Goal: Task Accomplishment & Management: Complete application form

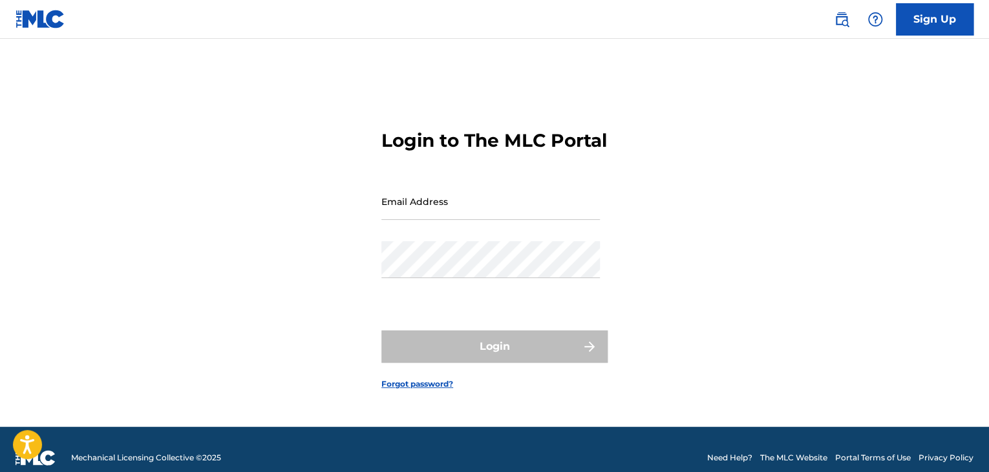
click at [949, 26] on link "Sign Up" at bounding box center [935, 19] width 78 height 32
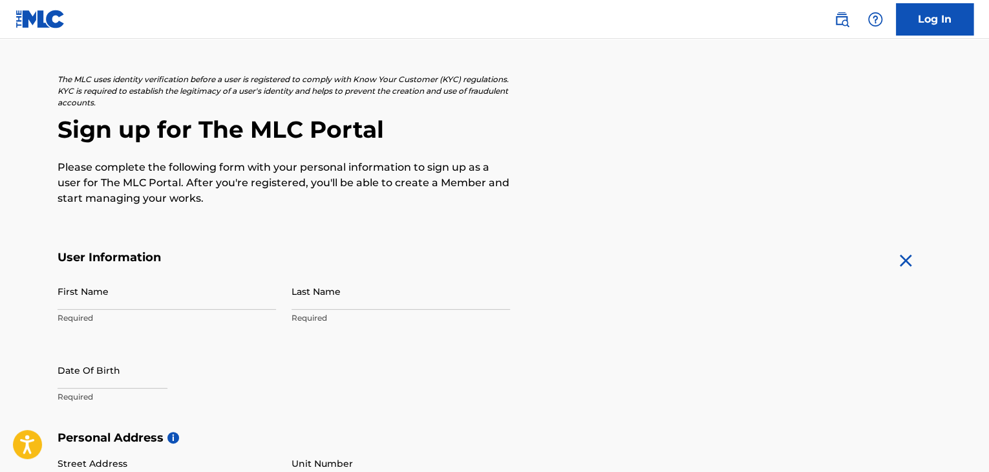
scroll to position [129, 0]
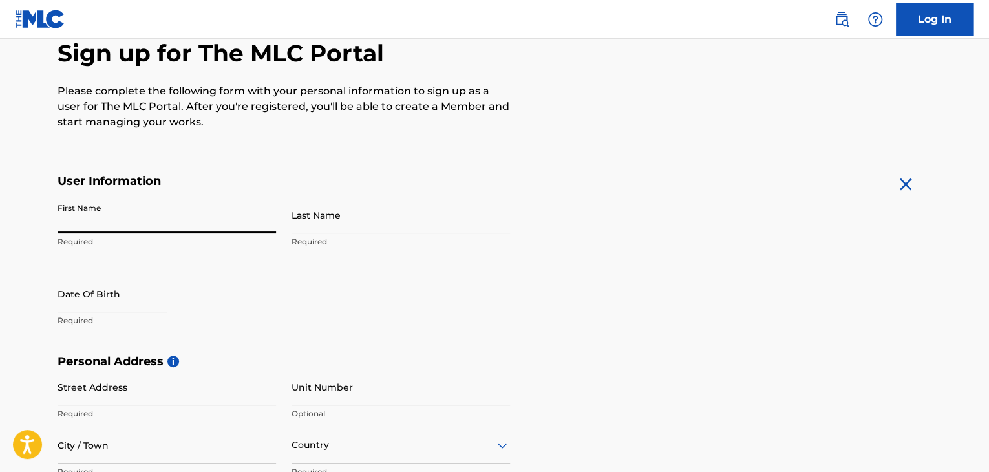
click at [178, 221] on input "First Name" at bounding box center [167, 215] width 219 height 37
type input "Resyi"
type input "Azhari"
type input "Jl. Punteut Meuraksa, Blang Cut"
type input "[GEOGRAPHIC_DATA]"
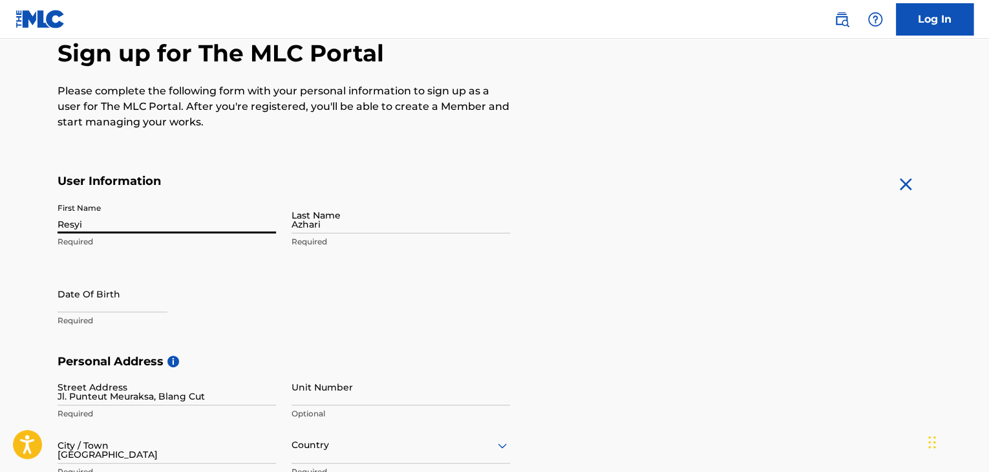
type input "[GEOGRAPHIC_DATA]"
type input "[PERSON_NAME]"
type input "24375"
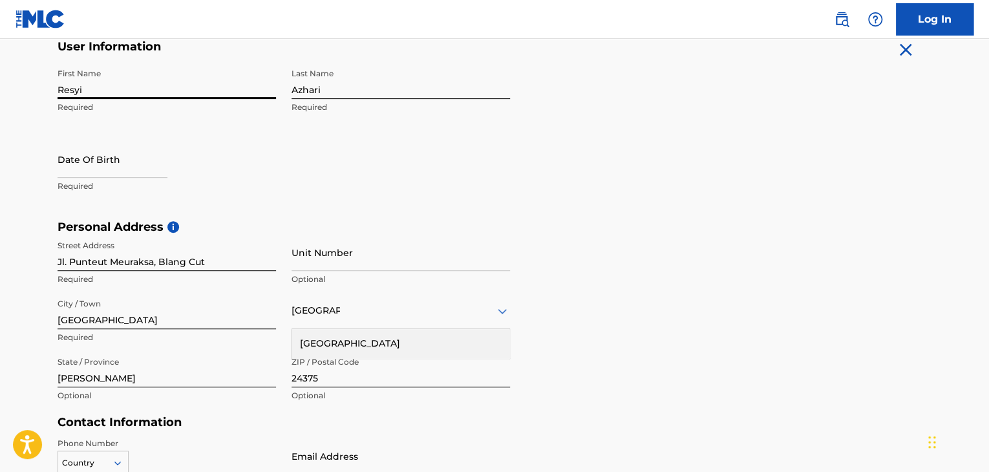
scroll to position [279, 0]
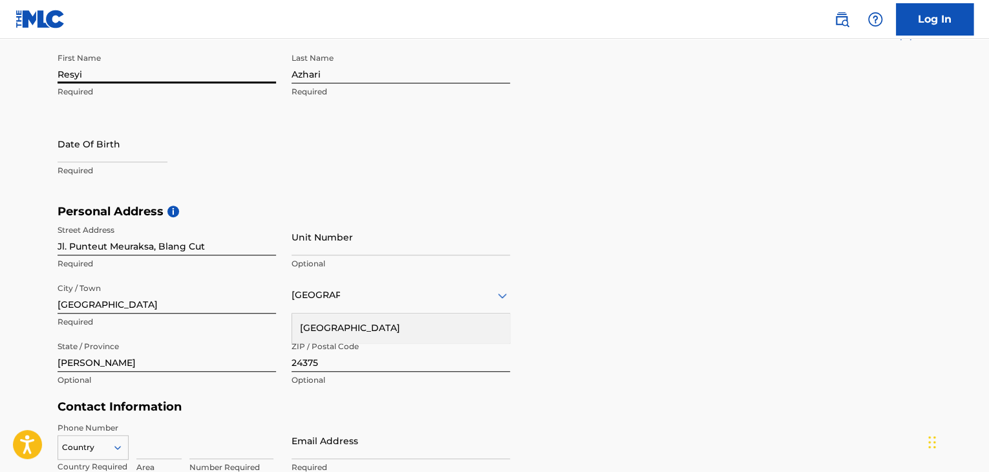
select select "7"
select select "2025"
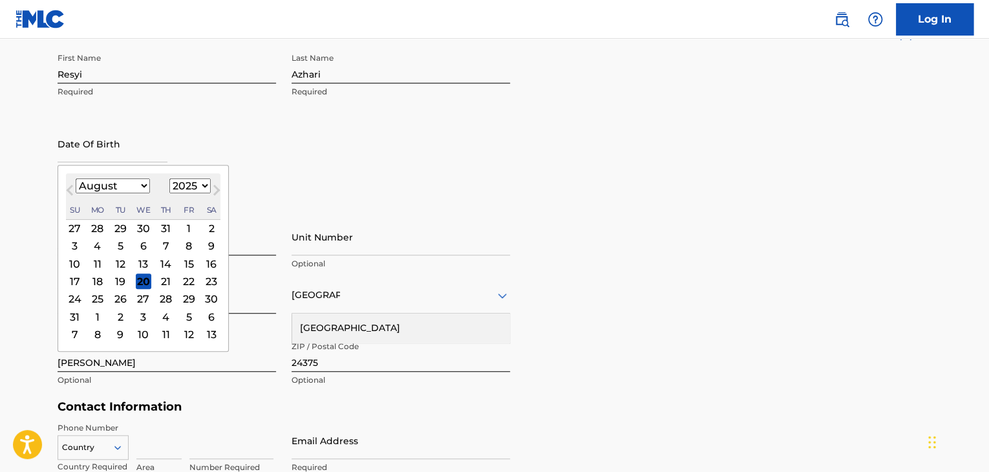
click at [109, 151] on input "text" at bounding box center [113, 143] width 110 height 37
click at [314, 153] on div "First Name Resyi Required Last Name Azhari Required Date Of Birth Previous Mont…" at bounding box center [284, 126] width 453 height 158
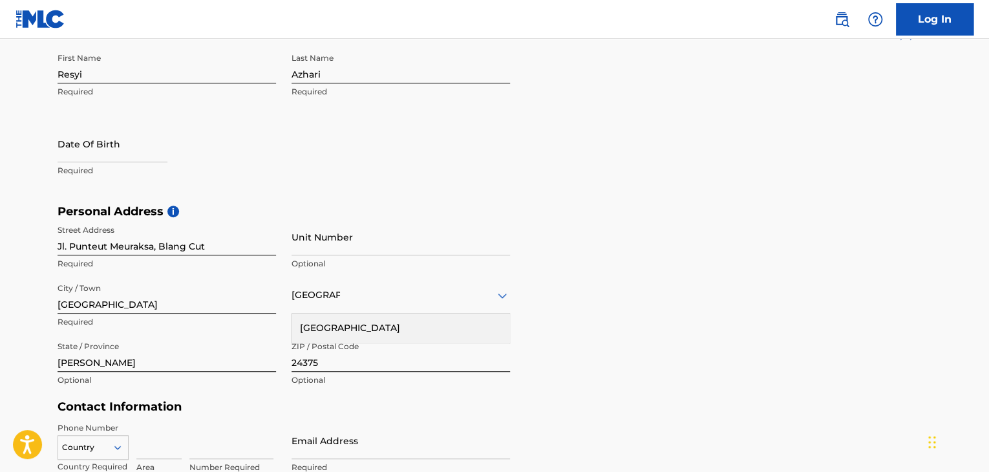
click at [93, 147] on input "text" at bounding box center [113, 143] width 110 height 37
select select "7"
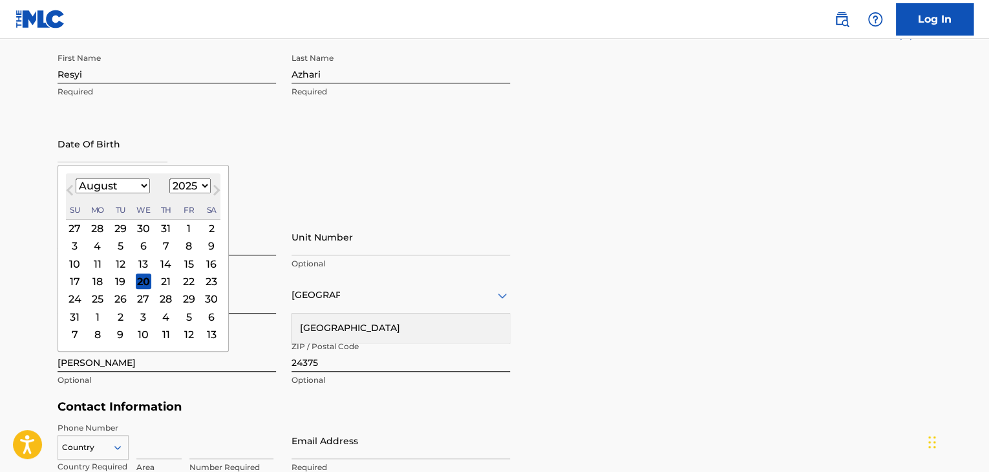
click at [91, 185] on select "January February March April May June July August September October November De…" at bounding box center [113, 185] width 74 height 15
click at [184, 187] on select "1900 1901 1902 1903 1904 1905 1906 1907 1908 1909 1910 1911 1912 1913 1914 1915…" at bounding box center [189, 185] width 41 height 15
select select "1984"
click at [169, 178] on select "1900 1901 1902 1903 1904 1905 1906 1907 1908 1909 1910 1911 1912 1913 1914 1915…" at bounding box center [189, 185] width 41 height 15
click at [144, 184] on select "January February March April May June July August September October November De…" at bounding box center [113, 185] width 74 height 15
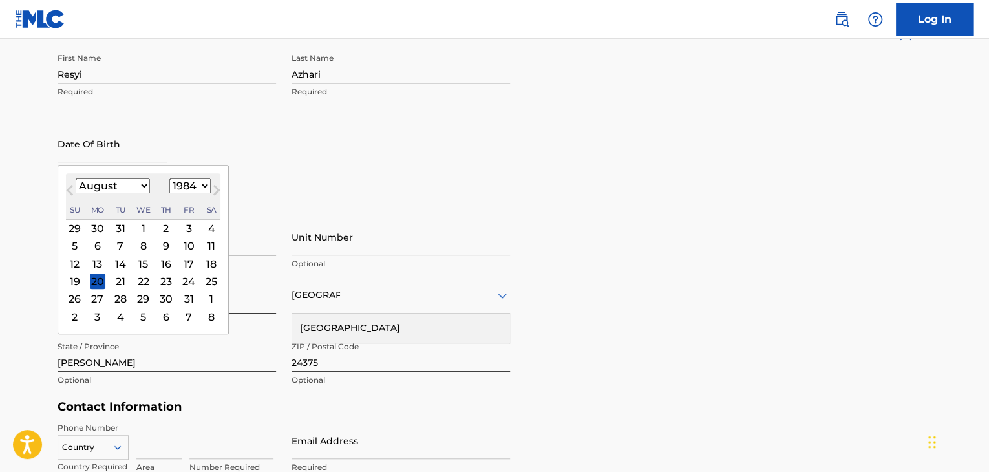
select select "8"
click at [76, 178] on select "January February March April May June July August September October November De…" at bounding box center [113, 185] width 74 height 15
click at [209, 247] on div "8" at bounding box center [212, 247] width 16 height 16
type input "[DATE]"
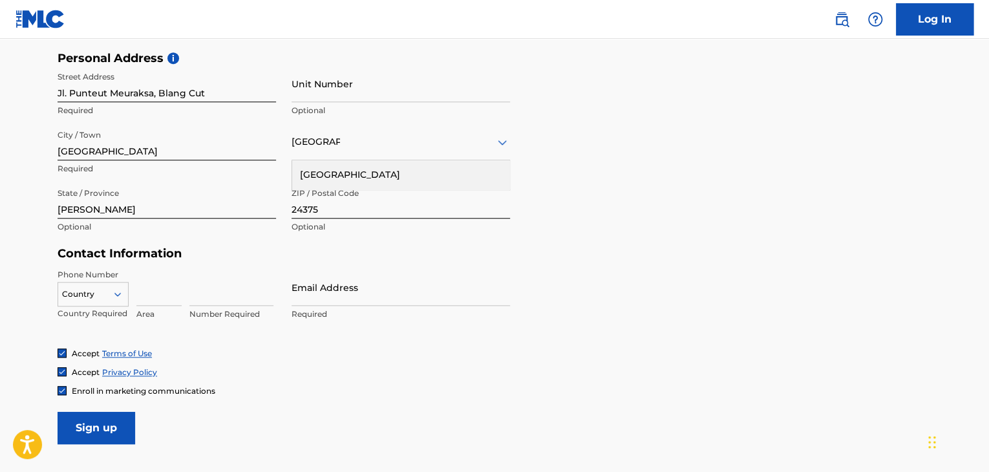
scroll to position [473, 0]
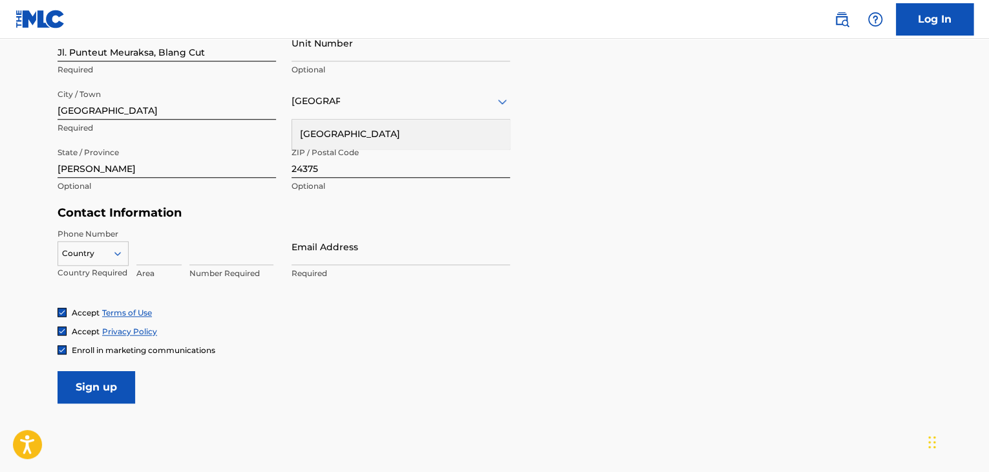
click at [120, 251] on icon at bounding box center [117, 253] width 6 height 4
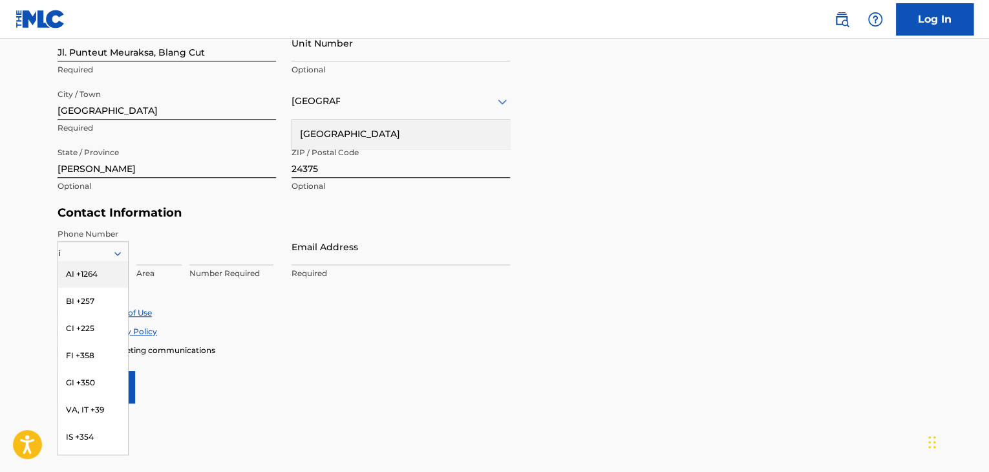
type input "in"
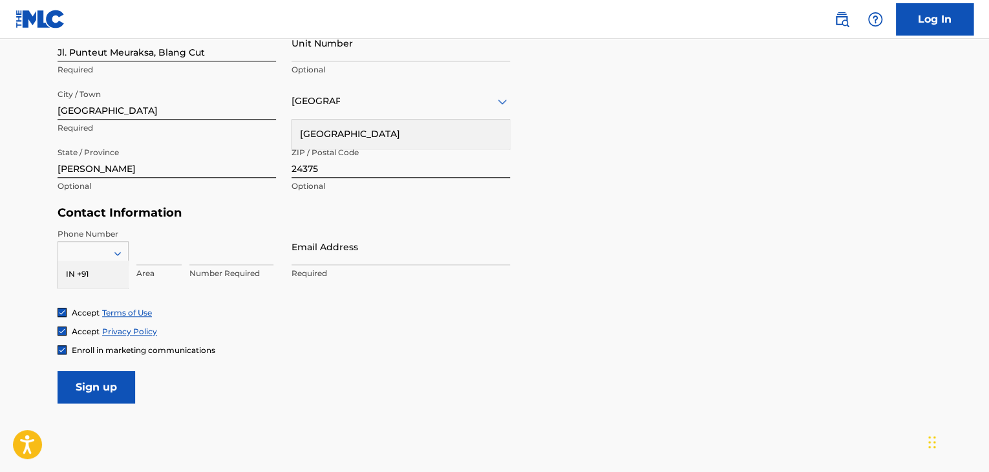
click at [96, 251] on div at bounding box center [93, 253] width 70 height 14
click at [78, 254] on div at bounding box center [93, 253] width 70 height 14
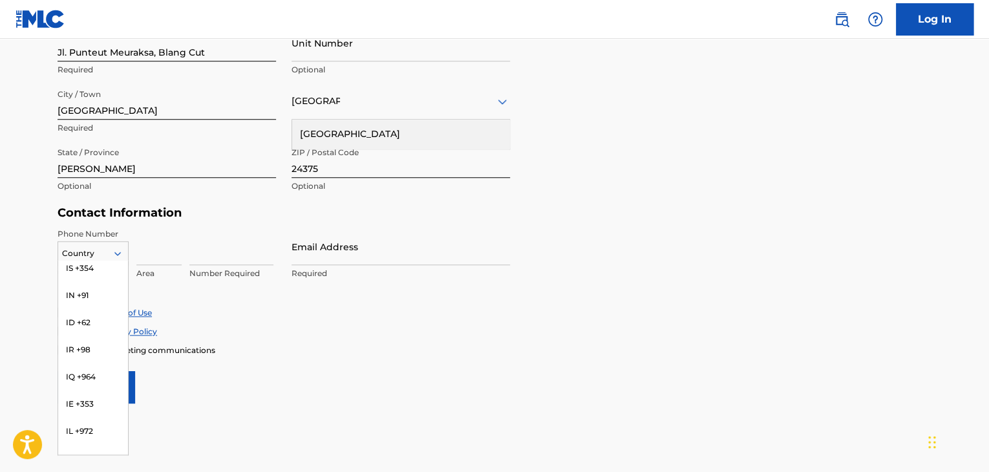
scroll to position [2392, 0]
click at [97, 314] on div "ID +62" at bounding box center [93, 321] width 70 height 27
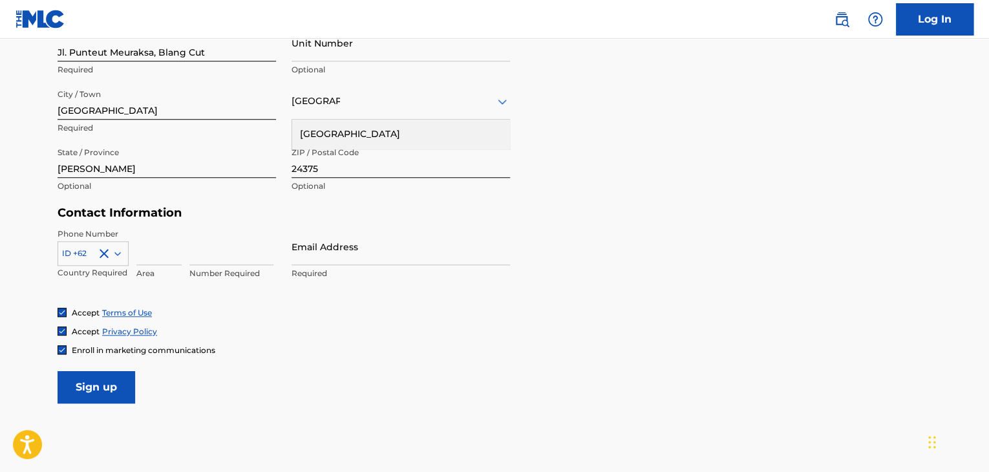
click at [156, 255] on input at bounding box center [158, 246] width 45 height 37
type input "8"
click at [207, 262] on input at bounding box center [231, 246] width 84 height 37
type input "85277007173"
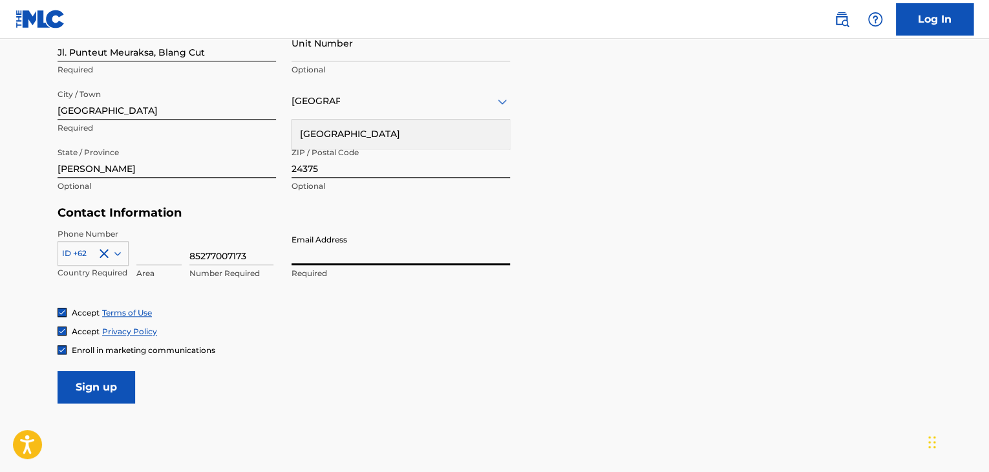
click at [310, 254] on input "Email Address" at bounding box center [401, 246] width 219 height 37
type input "[EMAIL_ADDRESS][DOMAIN_NAME]"
click at [110, 394] on input "Sign up" at bounding box center [97, 387] width 78 height 32
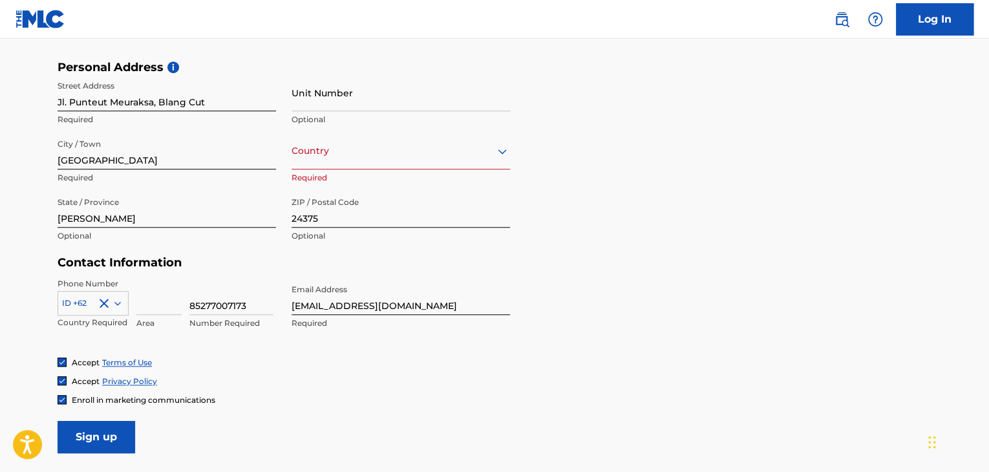
scroll to position [409, 0]
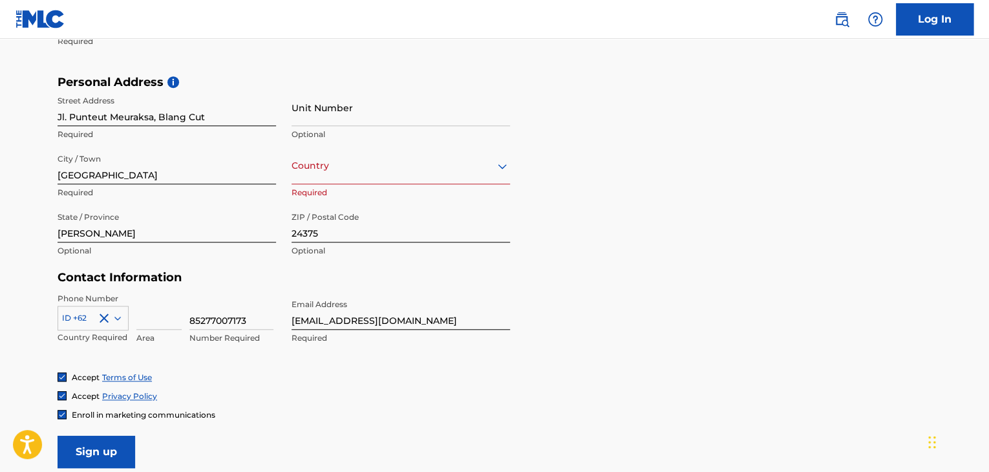
click at [502, 163] on icon at bounding box center [503, 166] width 16 height 16
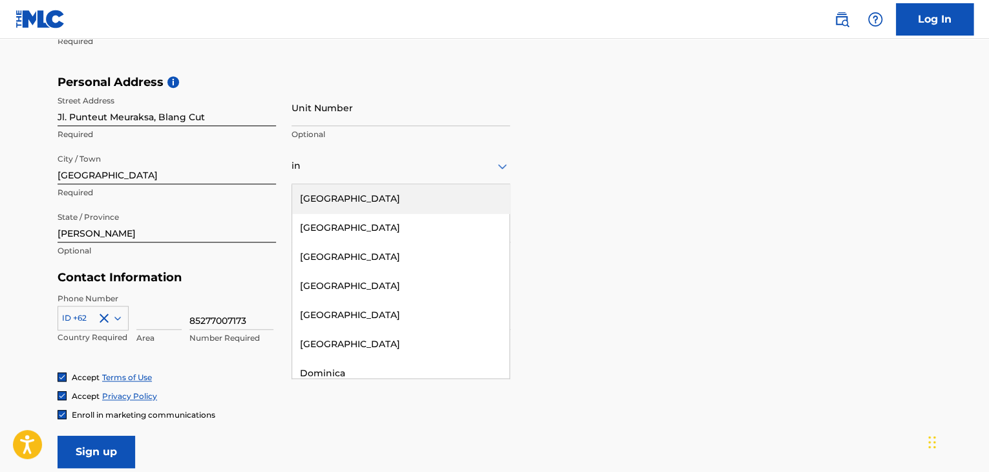
type input "[GEOGRAPHIC_DATA]"
type input "852"
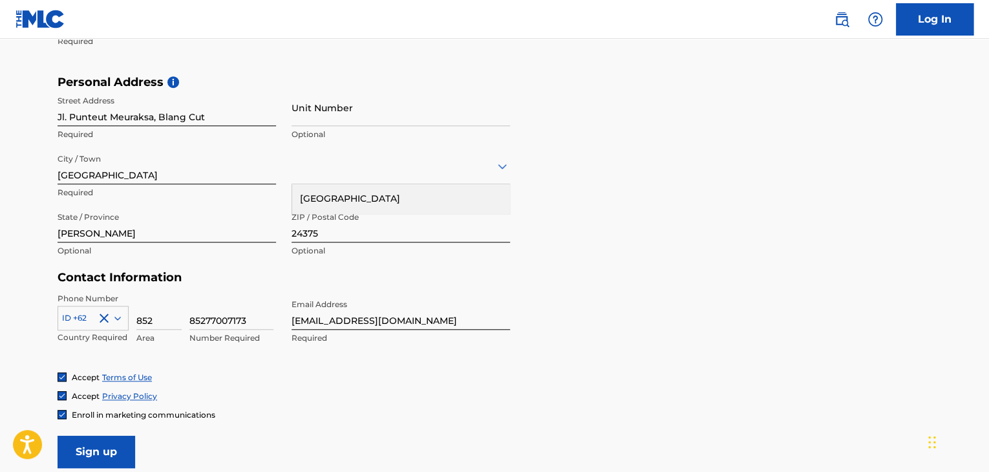
click at [204, 323] on input "85277007173" at bounding box center [231, 311] width 84 height 37
type input "77007173"
click at [489, 169] on div at bounding box center [401, 166] width 219 height 16
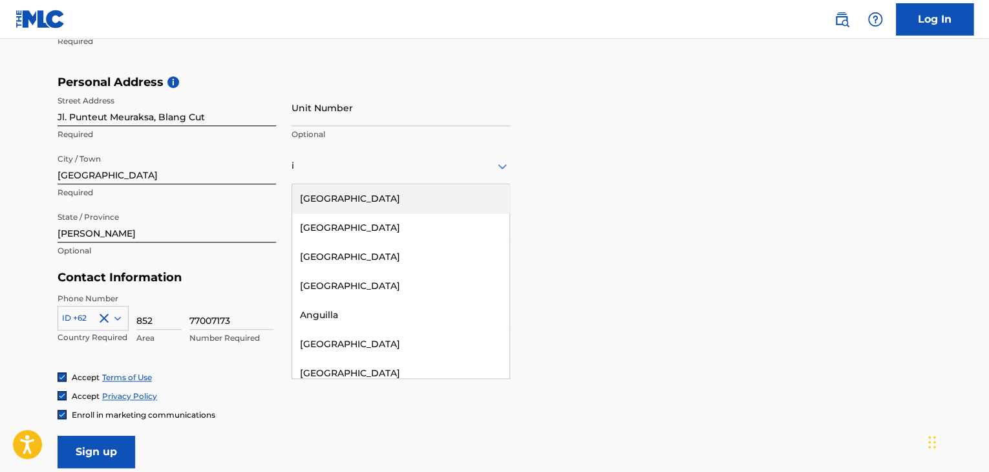
type input "[GEOGRAPHIC_DATA]"
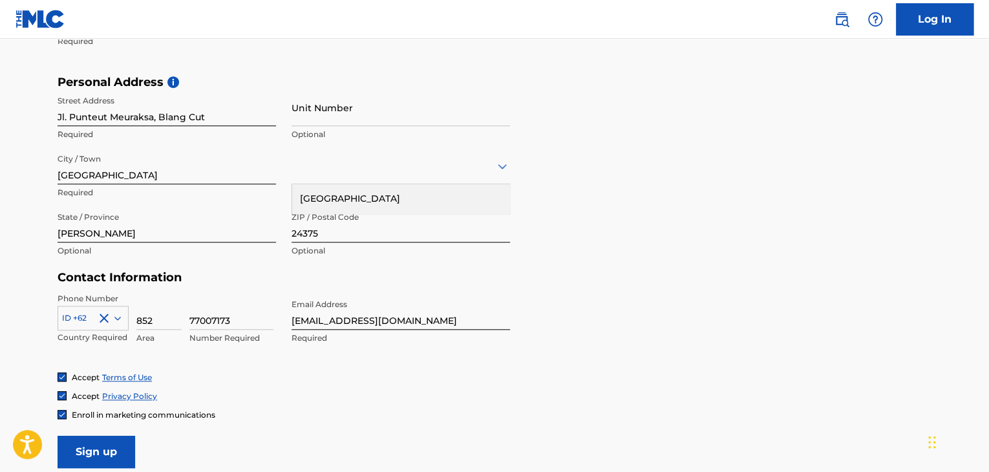
click at [357, 234] on input "24375" at bounding box center [401, 224] width 219 height 37
click at [347, 171] on div at bounding box center [401, 166] width 219 height 16
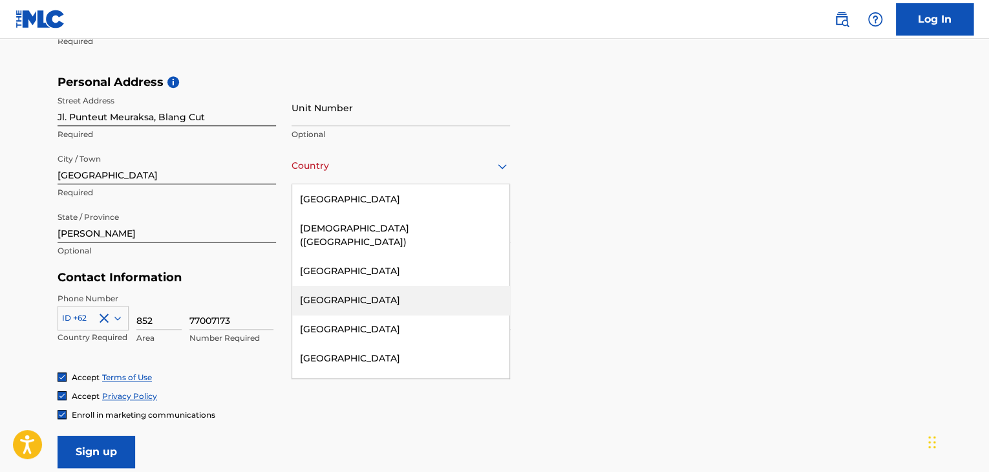
scroll to position [2521, 0]
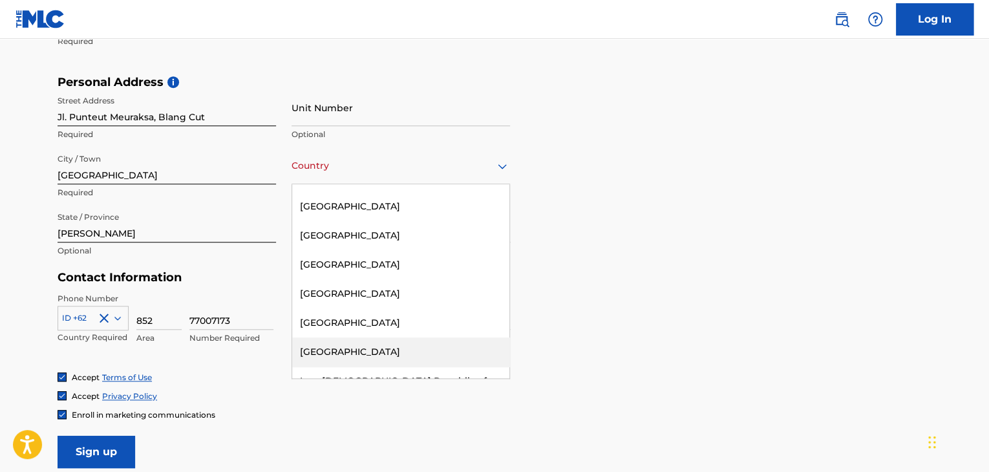
click at [330, 337] on div "[GEOGRAPHIC_DATA]" at bounding box center [400, 351] width 217 height 29
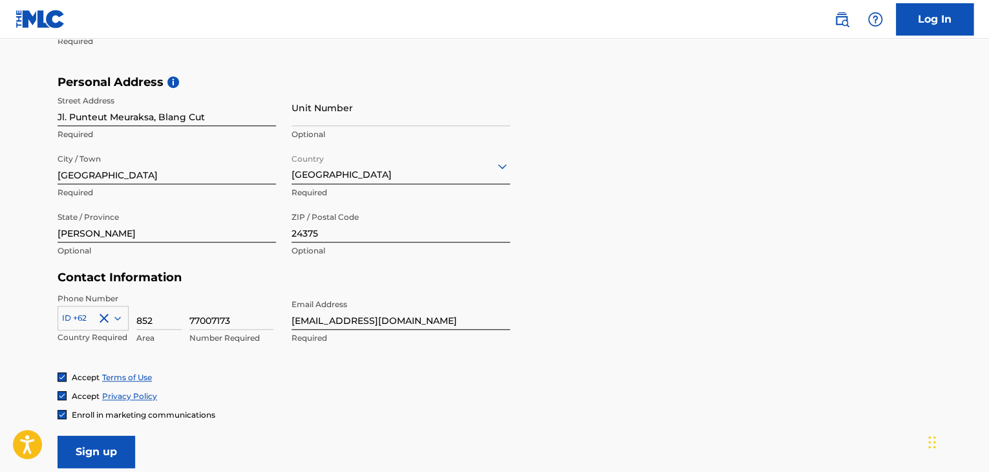
click at [326, 385] on div "Accept Terms of Use Accept Privacy Policy Enroll in marketing communications" at bounding box center [495, 396] width 874 height 48
click at [120, 453] on input "Sign up" at bounding box center [97, 452] width 78 height 32
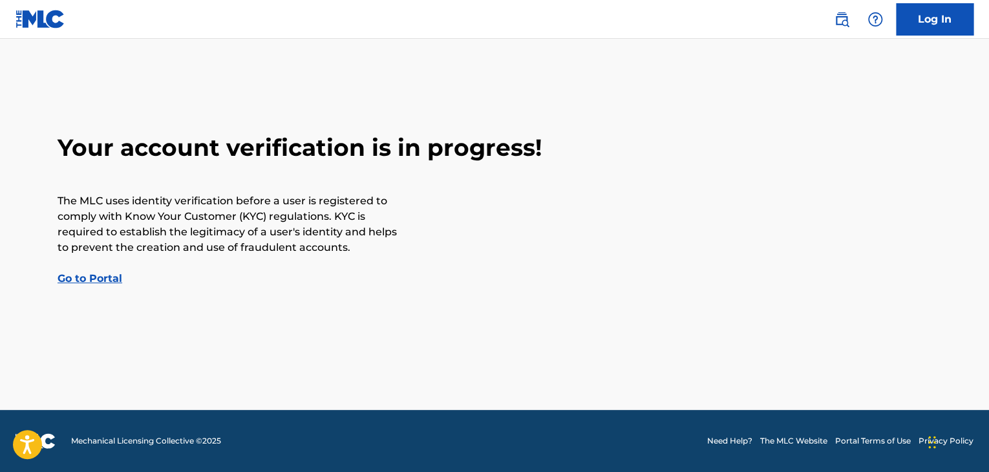
click at [111, 280] on link "Go to Portal" at bounding box center [90, 278] width 65 height 12
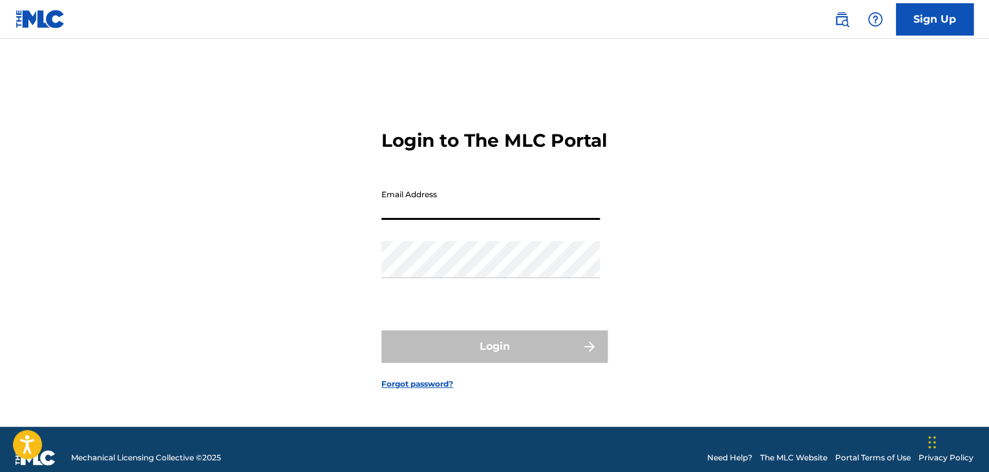
click at [539, 215] on input "Email Address" at bounding box center [490, 201] width 219 height 37
type input "[EMAIL_ADDRESS][DOMAIN_NAME]"
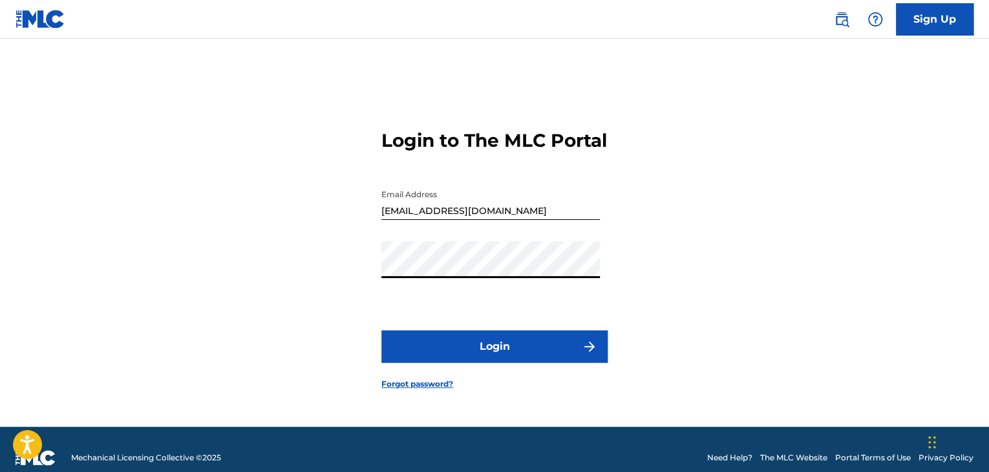
click at [315, 266] on div "Login to The MLC Portal Email Address [EMAIL_ADDRESS][DOMAIN_NAME] Password Log…" at bounding box center [494, 249] width 905 height 356
click at [586, 363] on button "Login" at bounding box center [494, 346] width 226 height 32
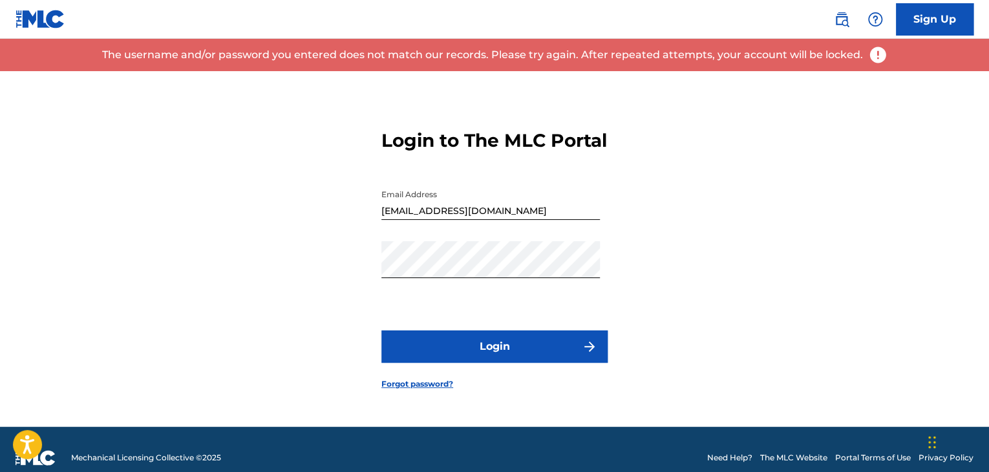
click at [690, 140] on div "Login to The MLC Portal Email Address [EMAIL_ADDRESS][DOMAIN_NAME] Password Log…" at bounding box center [494, 249] width 905 height 356
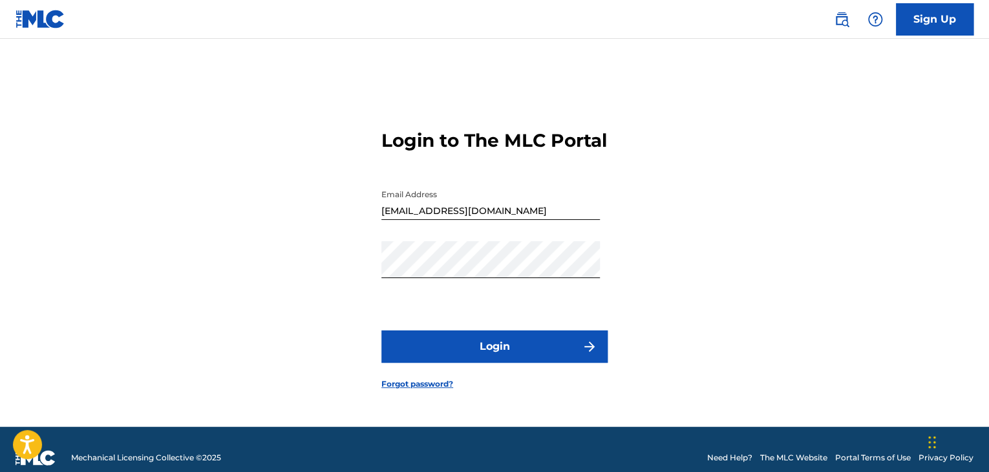
click at [29, 24] on img at bounding box center [41, 19] width 50 height 19
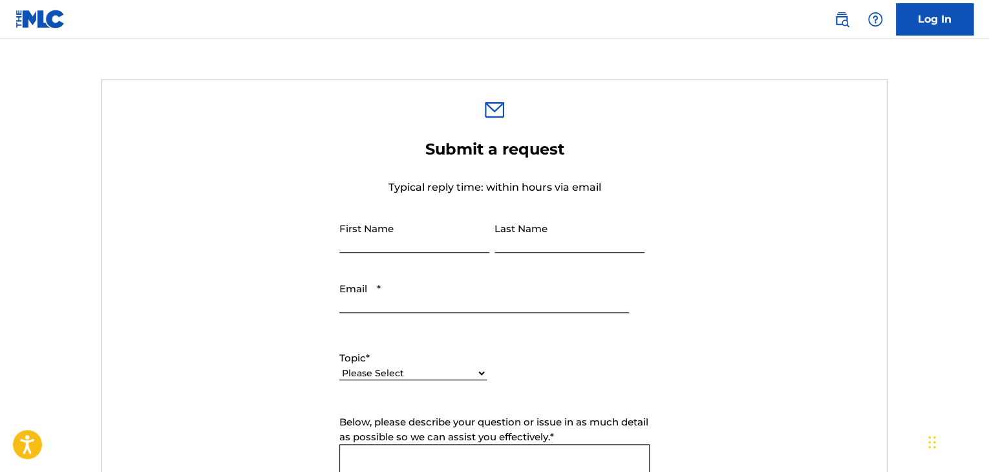
scroll to position [259, 0]
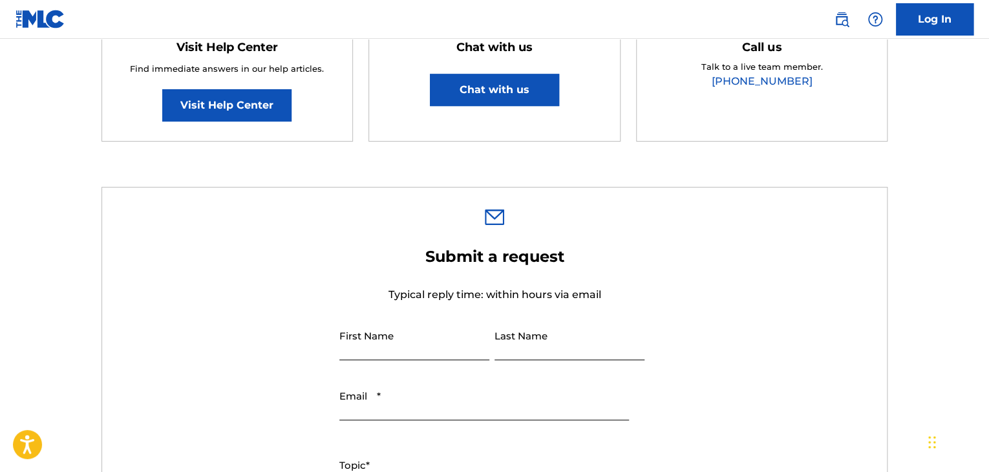
click at [498, 92] on button "Chat with us" at bounding box center [494, 90] width 129 height 32
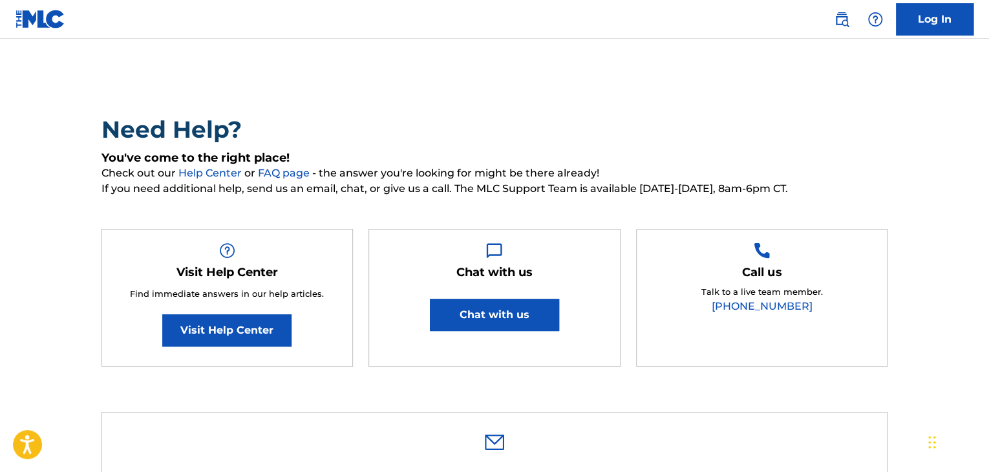
scroll to position [65, 0]
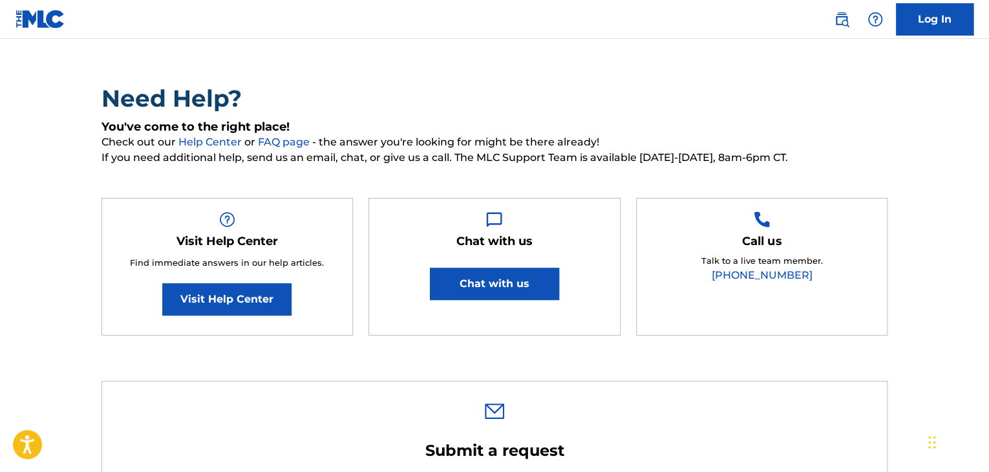
click at [515, 288] on button "Chat with us" at bounding box center [494, 284] width 129 height 32
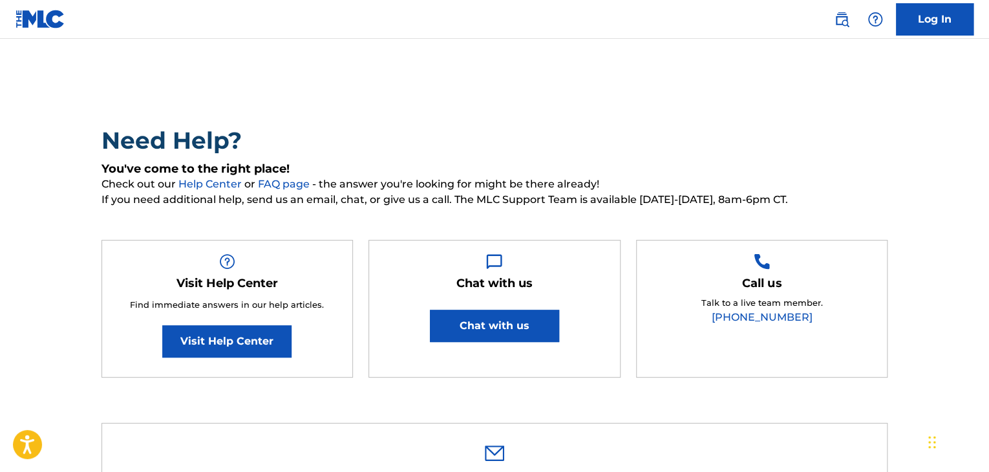
scroll to position [0, 0]
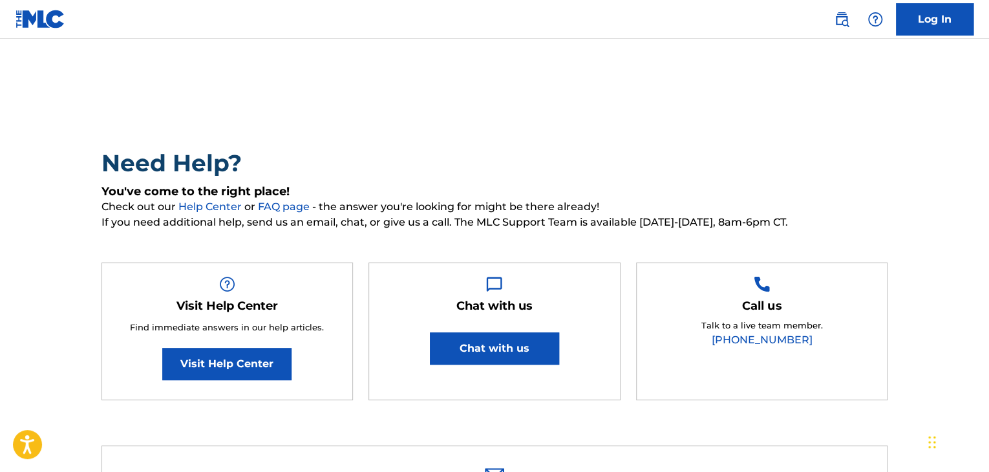
click at [915, 21] on link "Log In" at bounding box center [935, 19] width 78 height 32
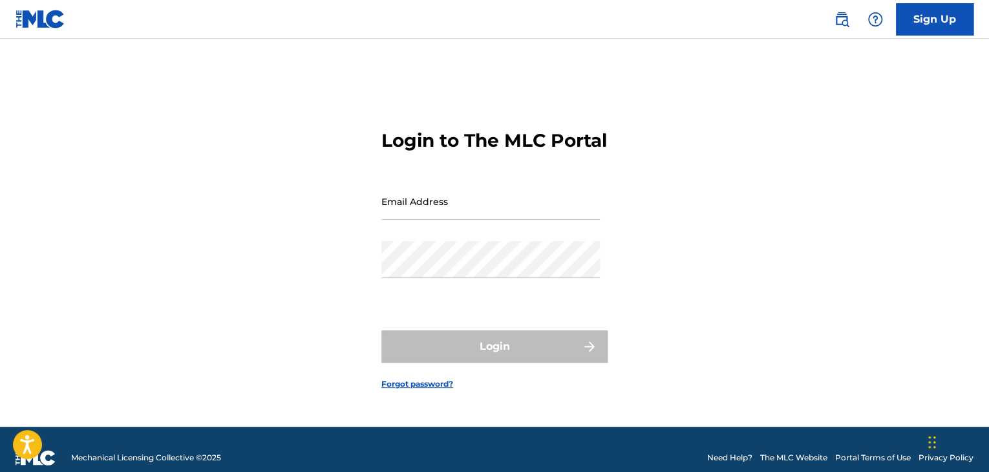
click at [914, 10] on link "Sign Up" at bounding box center [935, 19] width 78 height 32
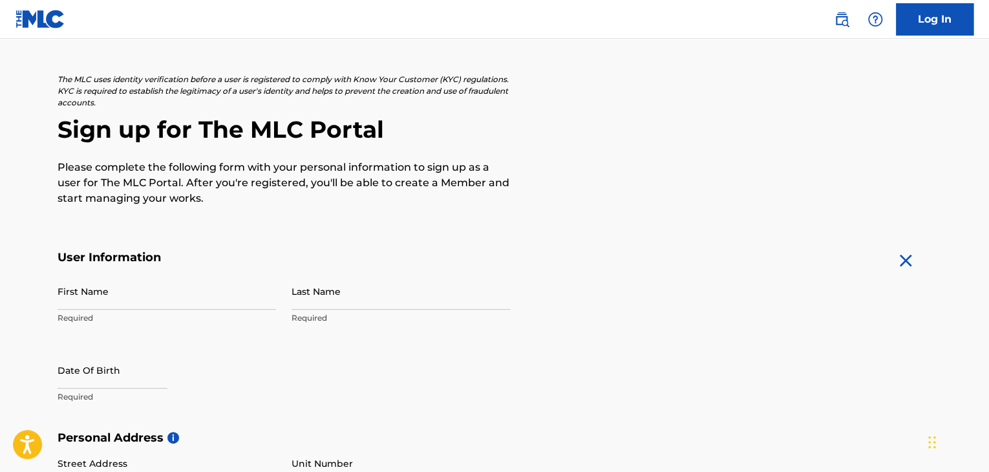
scroll to position [194, 0]
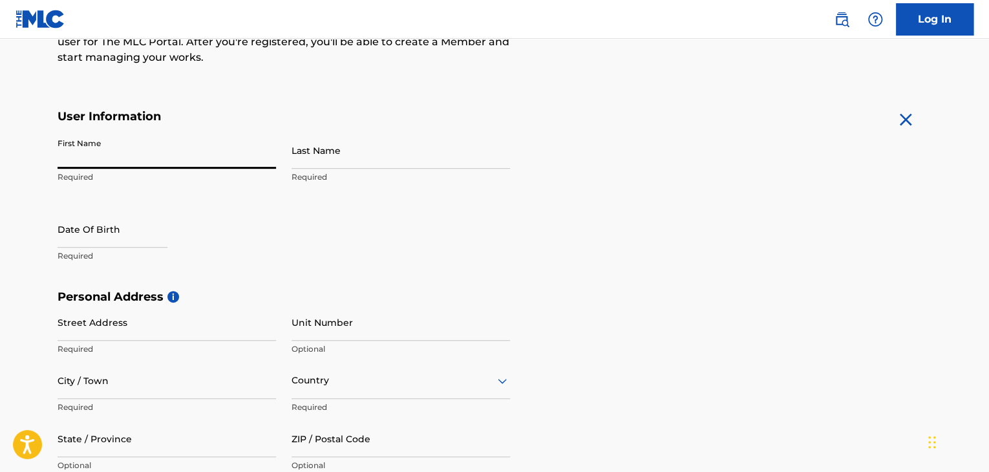
click at [234, 151] on input "First Name" at bounding box center [167, 150] width 219 height 37
type input "Resyi"
type input "Azhari"
type input "Jl. Punteut Meuraksa, Blang Cut"
type input "[GEOGRAPHIC_DATA]"
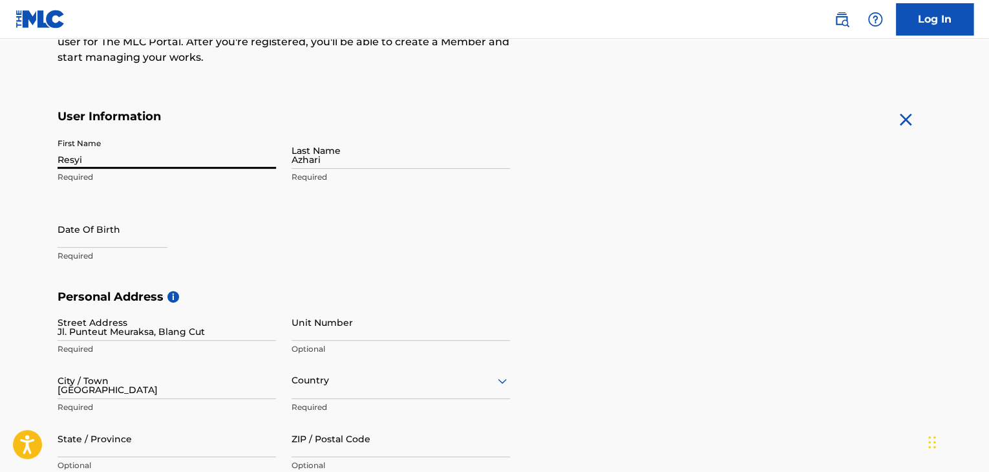
type input "[GEOGRAPHIC_DATA]"
type input "[PERSON_NAME]"
type input "24375"
type input "852"
type input "77007173"
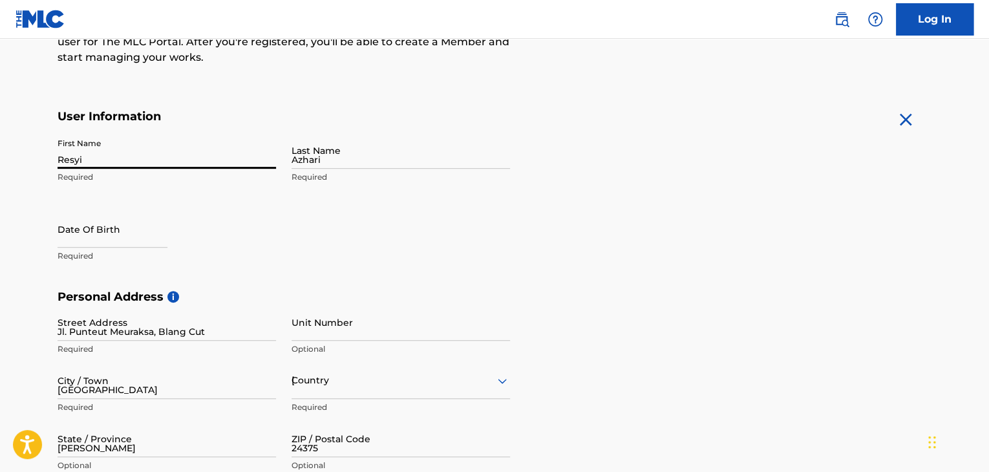
type input "[EMAIL_ADDRESS][DOMAIN_NAME]"
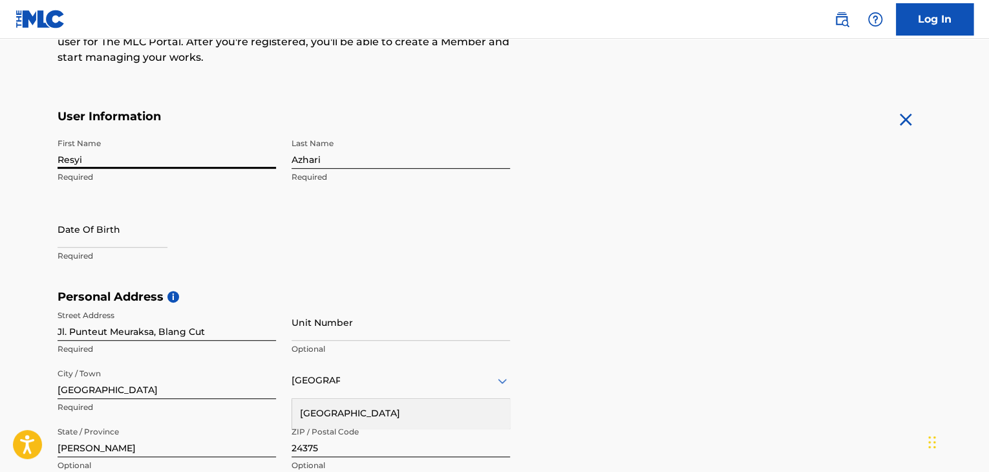
select select "7"
select select "2025"
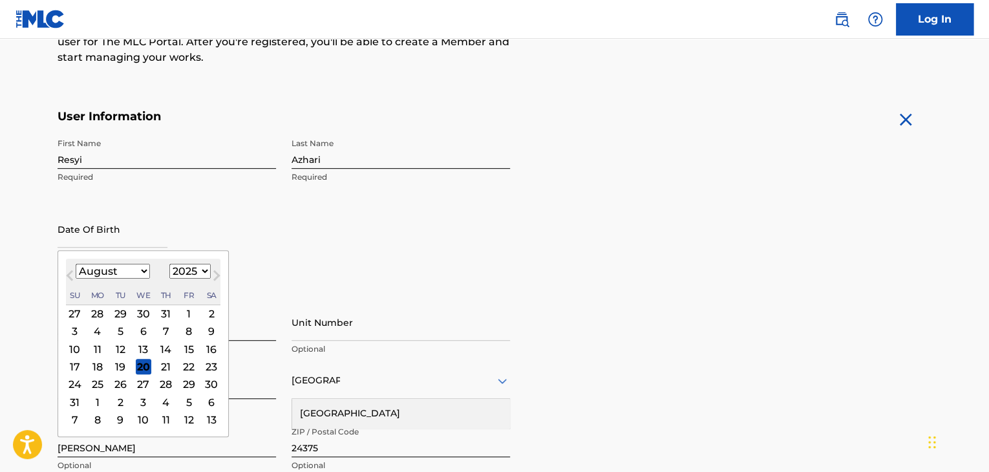
click at [144, 232] on input "text" at bounding box center [113, 229] width 110 height 37
type input "2025-08-07"
click at [198, 272] on select "1900 1901 1902 1903 1904 1905 1906 1907 1908 1909 1910 1911 1912 1913 1914 1915…" at bounding box center [189, 271] width 41 height 15
select select "1984"
click at [169, 264] on select "1900 1901 1902 1903 1904 1905 1906 1907 1908 1909 1910 1911 1912 1913 1914 1915…" at bounding box center [189, 271] width 41 height 15
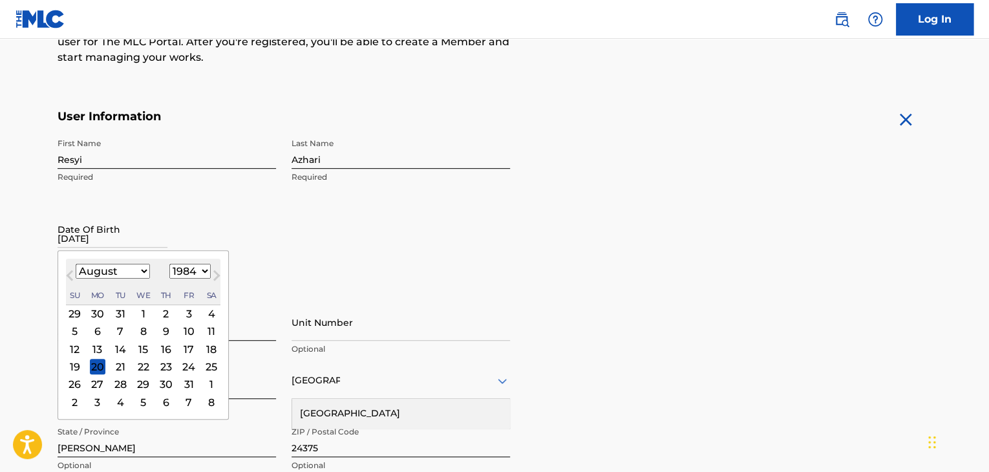
click at [141, 273] on select "January February March April May June July August September October November De…" at bounding box center [113, 271] width 74 height 15
select select "8"
click at [76, 264] on select "January February March April May June July August September October November De…" at bounding box center [113, 271] width 74 height 15
click at [206, 337] on div "8" at bounding box center [212, 332] width 16 height 16
type input "[DATE]"
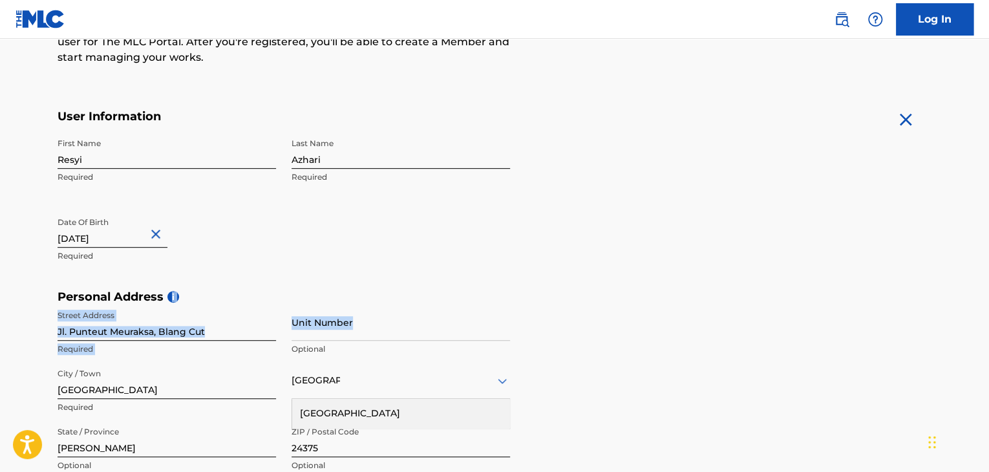
click at [551, 303] on div "Personal Address i Street Address Jl. Punteut Meuraksa, Blang Cut Required Unit…" at bounding box center [495, 388] width 874 height 196
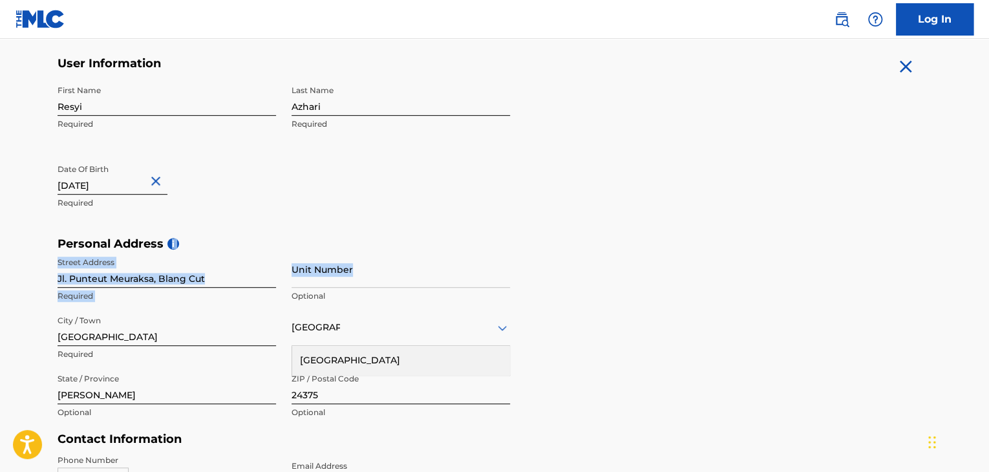
scroll to position [323, 0]
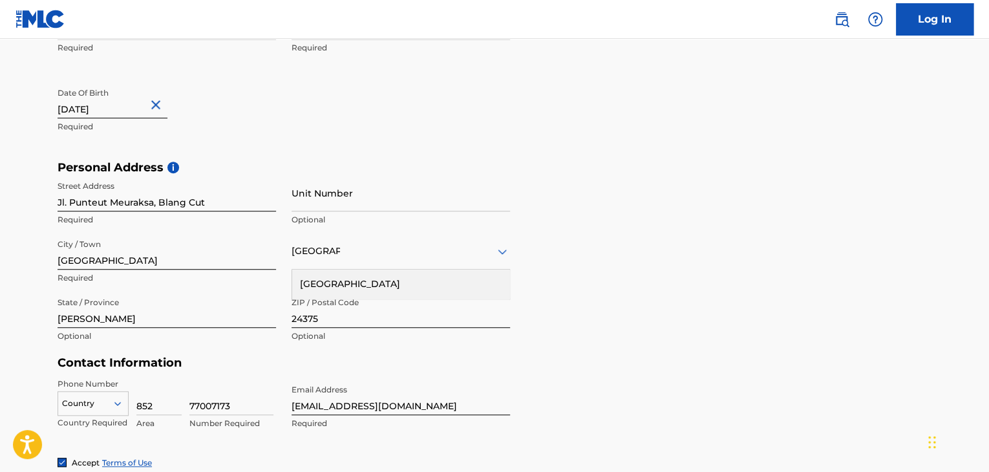
click at [409, 231] on div "Unit Number Optional" at bounding box center [401, 204] width 219 height 58
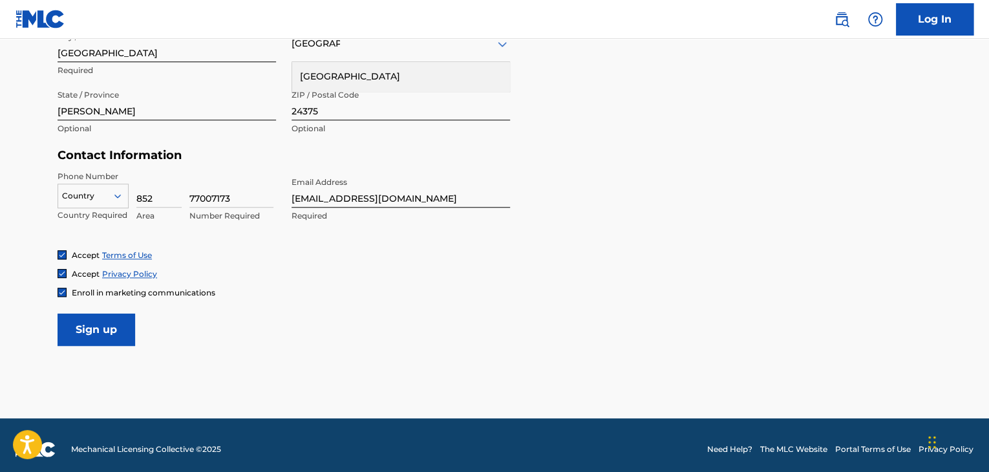
scroll to position [539, 0]
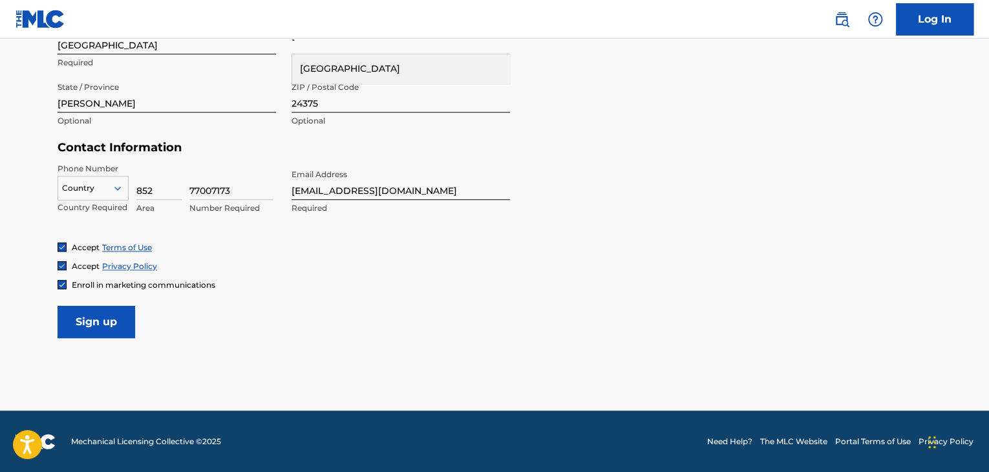
click at [309, 283] on div "Enroll in marketing communications" at bounding box center [495, 284] width 874 height 11
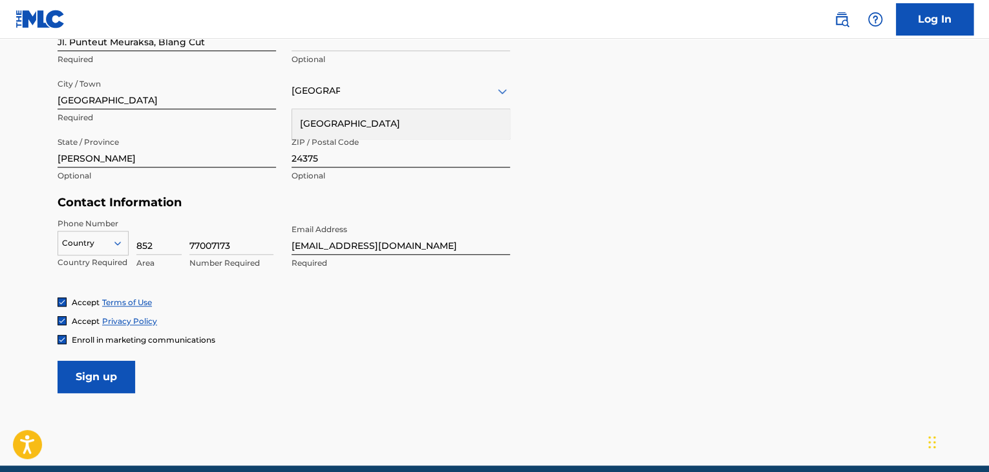
scroll to position [517, 0]
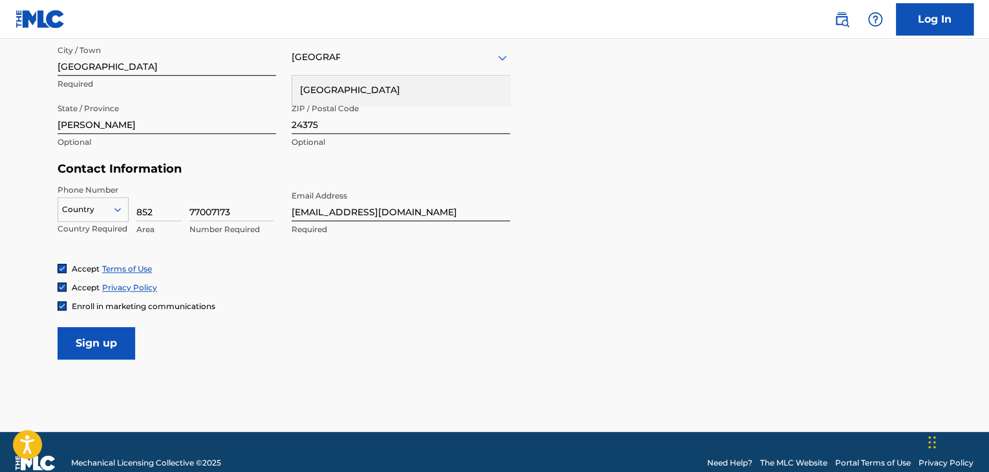
click at [112, 344] on input "Sign up" at bounding box center [97, 343] width 78 height 32
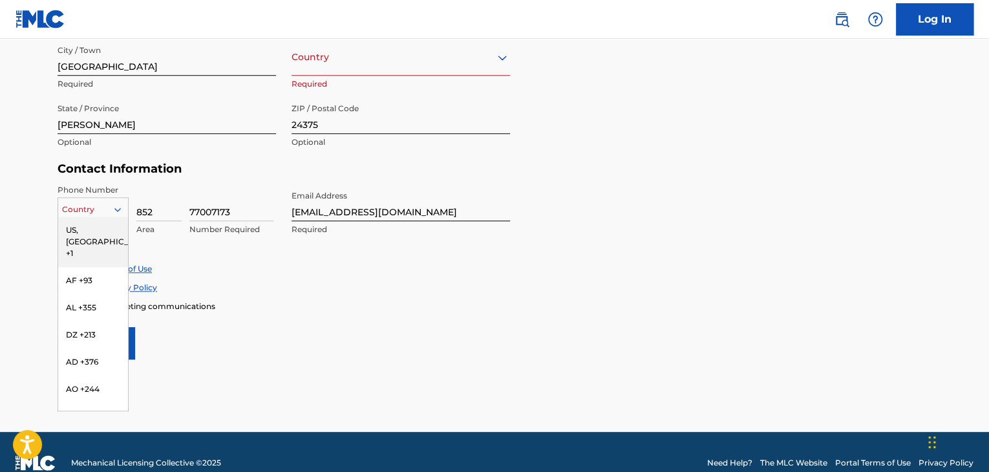
click at [112, 208] on icon at bounding box center [118, 210] width 12 height 12
type input "id"
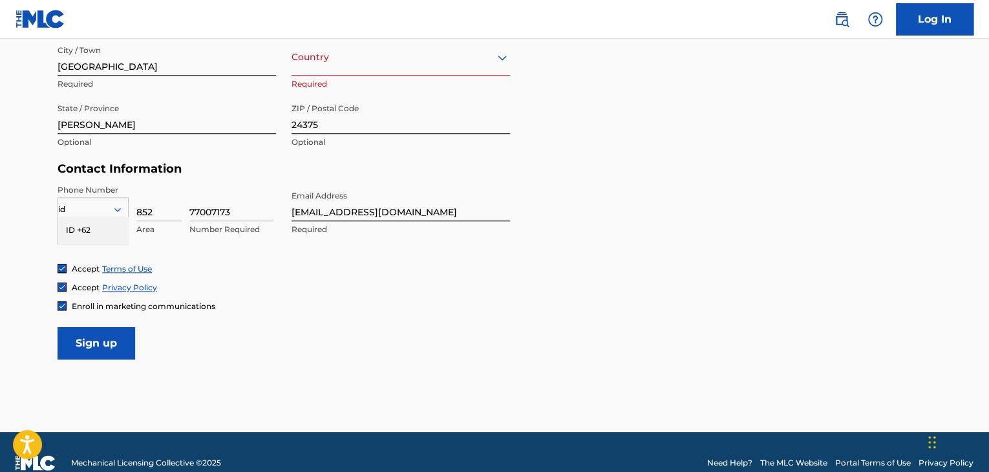
click at [93, 229] on div "ID +62" at bounding box center [93, 230] width 70 height 27
click at [119, 354] on input "Sign up" at bounding box center [97, 343] width 78 height 32
click at [500, 54] on icon at bounding box center [503, 58] width 16 height 16
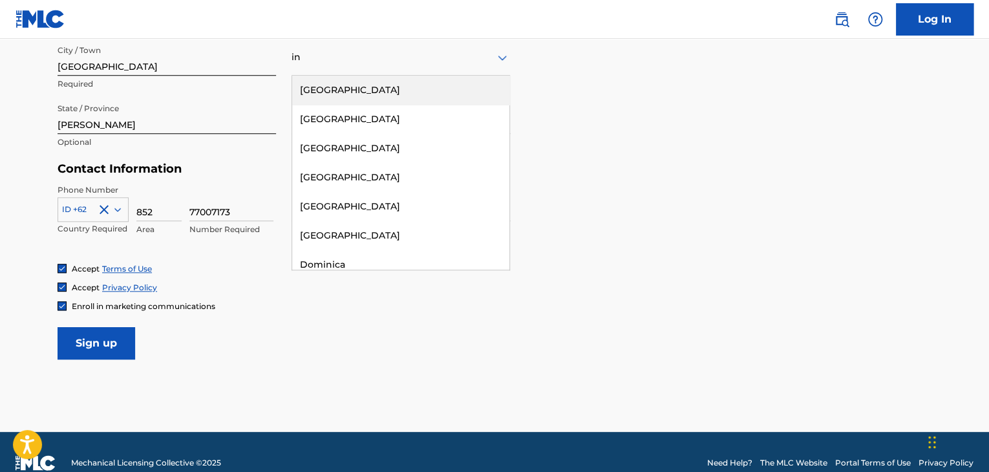
type input "ind"
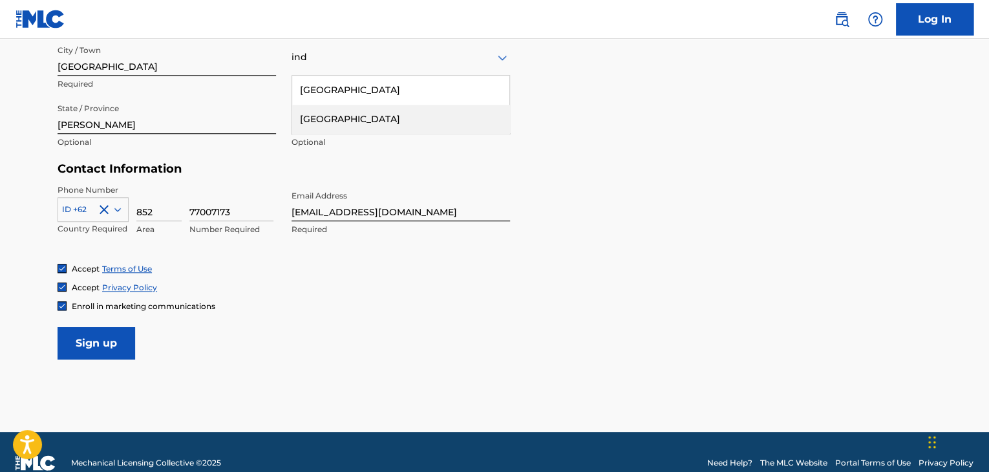
click at [421, 128] on div "[GEOGRAPHIC_DATA]" at bounding box center [400, 119] width 217 height 29
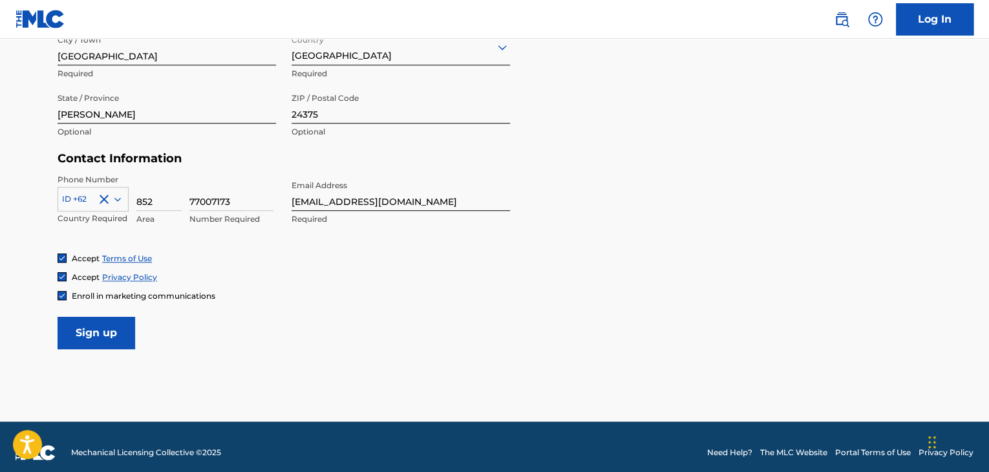
scroll to position [539, 0]
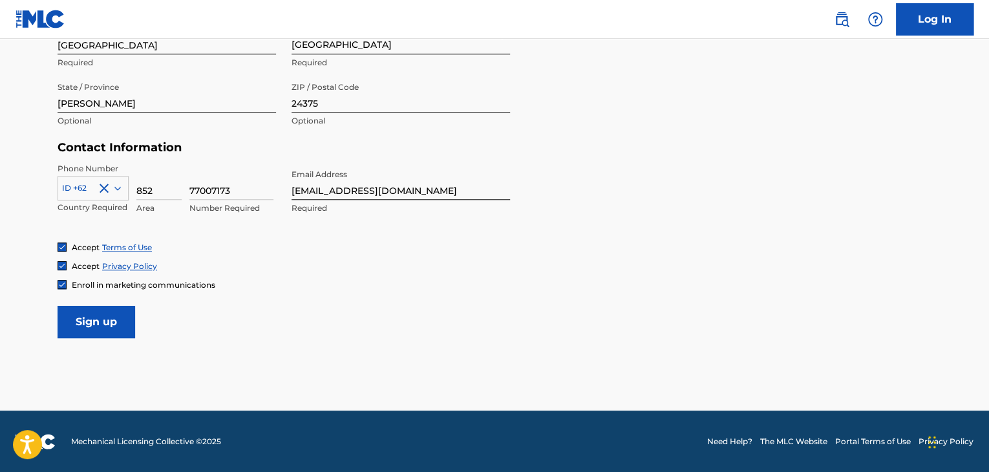
click at [105, 336] on input "Sign up" at bounding box center [97, 322] width 78 height 32
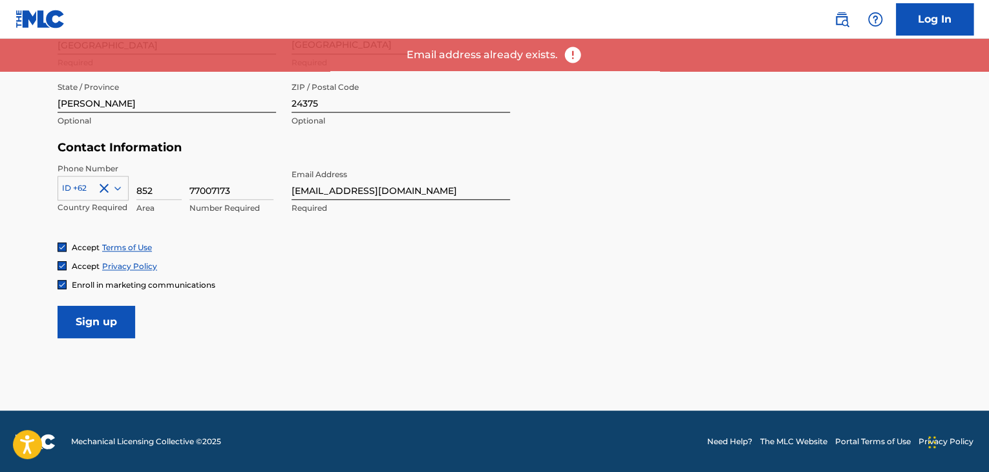
click at [573, 59] on img at bounding box center [572, 54] width 19 height 19
click at [478, 52] on p "Email address already exists." at bounding box center [482, 55] width 151 height 16
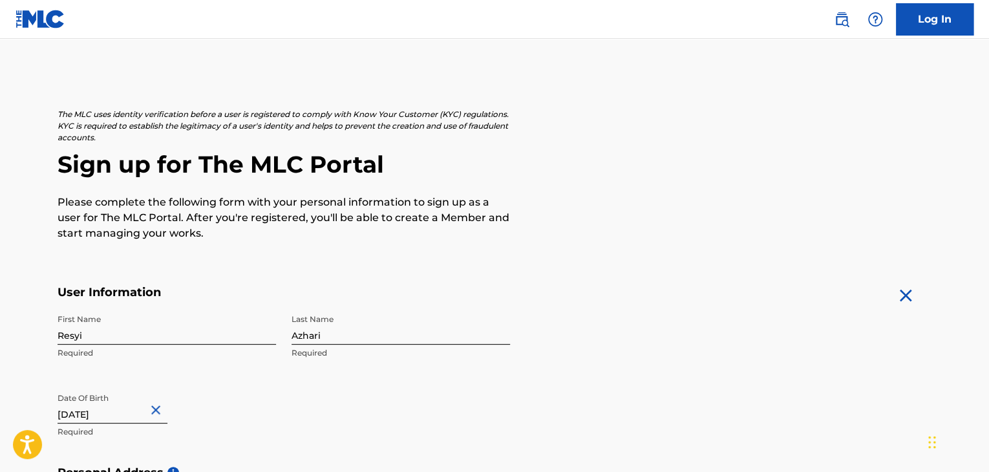
scroll to position [0, 0]
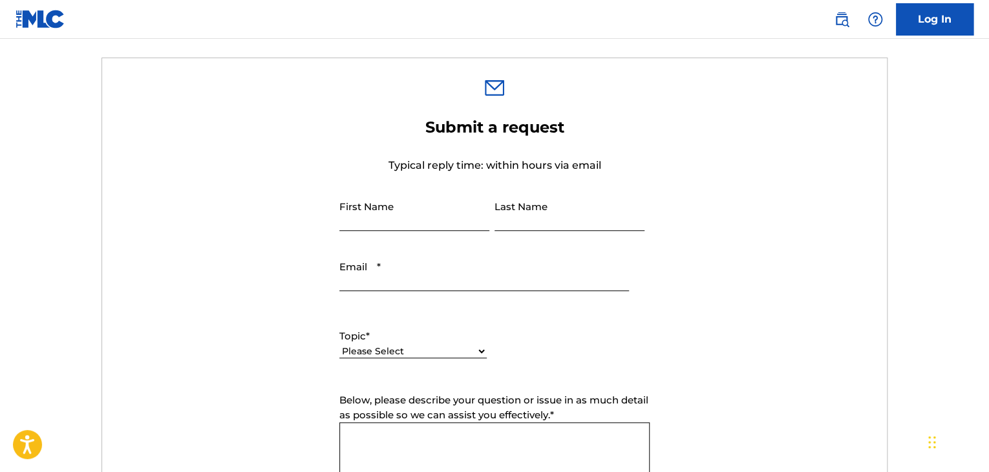
scroll to position [65, 0]
